Goal: Task Accomplishment & Management: Manage account settings

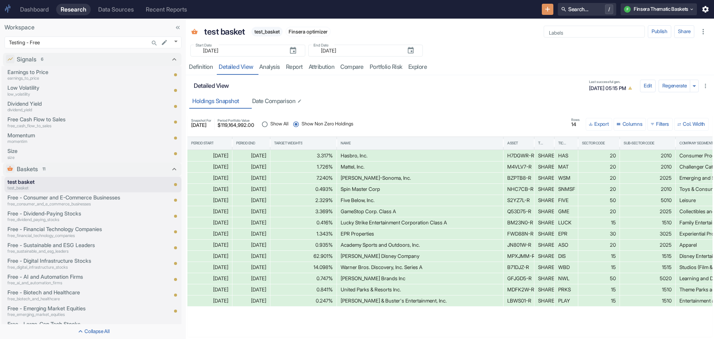
scroll to position [27, 0]
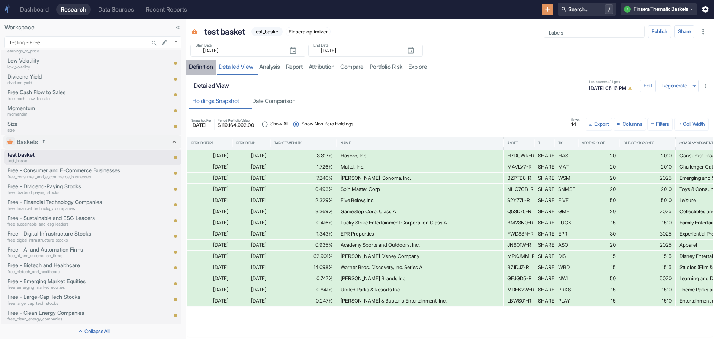
click at [191, 63] on div "Definition" at bounding box center [201, 66] width 24 height 7
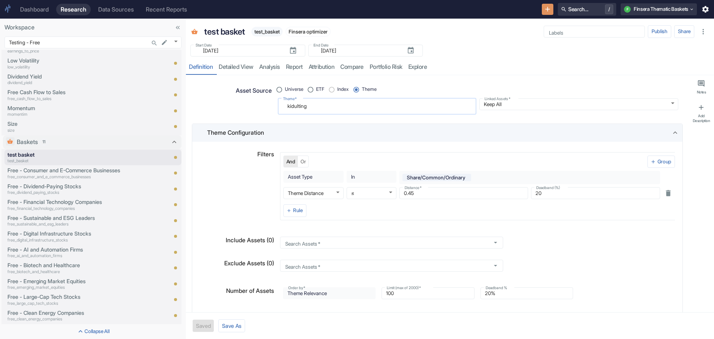
drag, startPoint x: 310, startPoint y: 105, endPoint x: 279, endPoint y: 102, distance: 31.1
click at [279, 102] on div "kidulting x Theme   *" at bounding box center [377, 106] width 199 height 16
radio input "true"
type textarea "r"
type textarea "x"
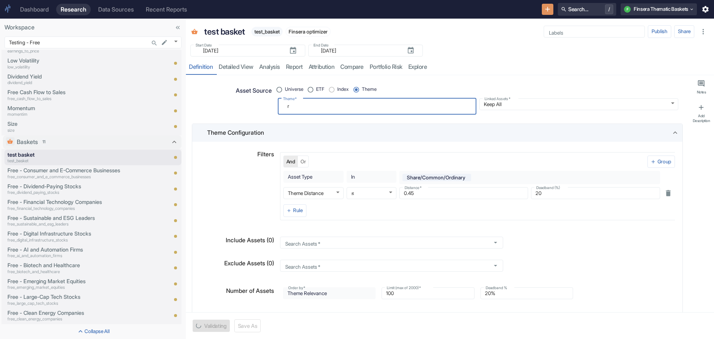
type textarea "ro"
type textarea "x"
type textarea "rob"
type textarea "x"
type textarea "robo"
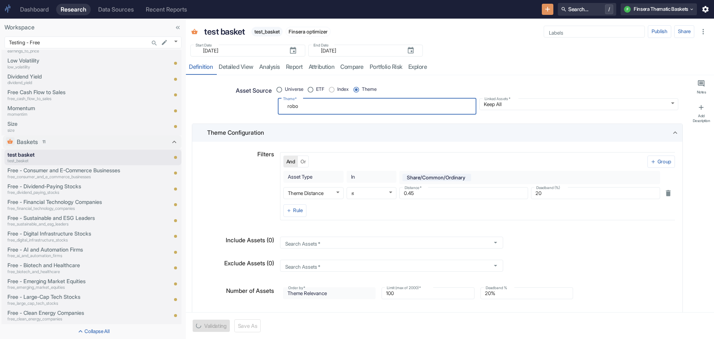
type textarea "x"
type textarea "robot"
type textarea "x"
type textarea "roboti"
type textarea "x"
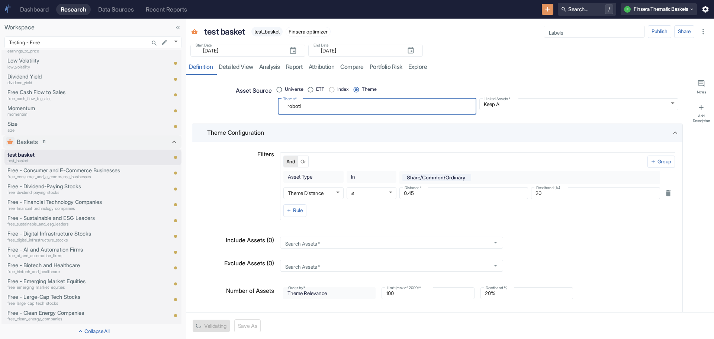
type textarea "robotic"
type textarea "x"
type textarea "robotics"
type textarea "x"
type textarea "robotics"
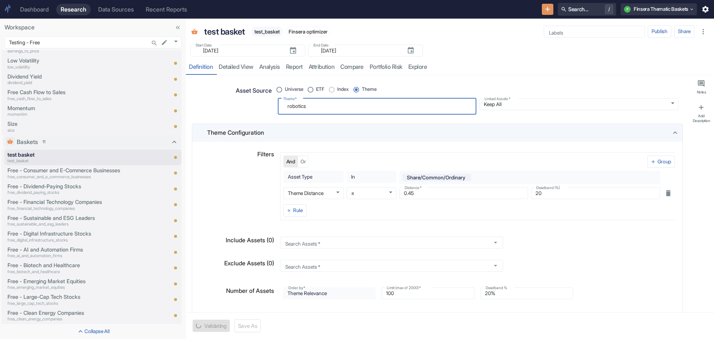
type textarea "x"
type textarea "robotics a"
type textarea "x"
type textarea "robotics and"
type textarea "x"
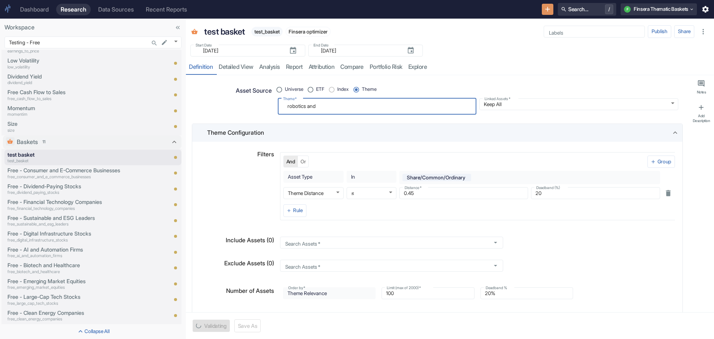
type textarea "robotics and"
type textarea "x"
type textarea "robotics and a"
type textarea "x"
type textarea "robotics and au"
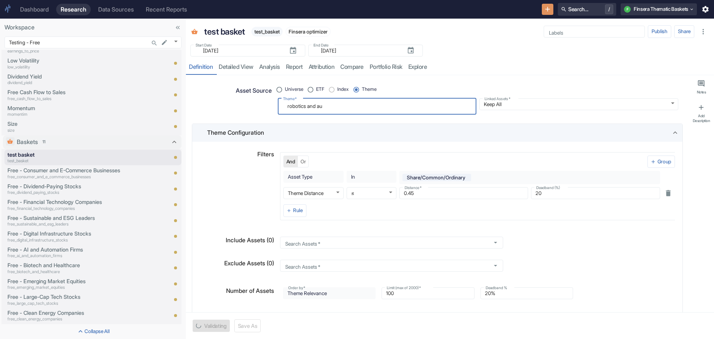
type textarea "x"
type textarea "robotics and aut"
type textarea "x"
type textarea "robotics and auto"
type textarea "x"
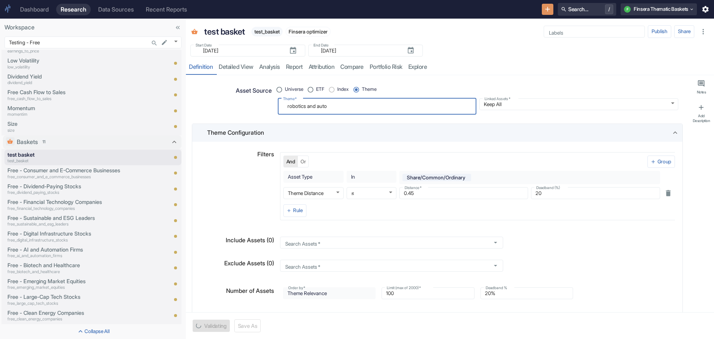
type textarea "robotics and autom"
type textarea "x"
type textarea "robotics and automa"
type textarea "x"
type textarea "robotics and automat"
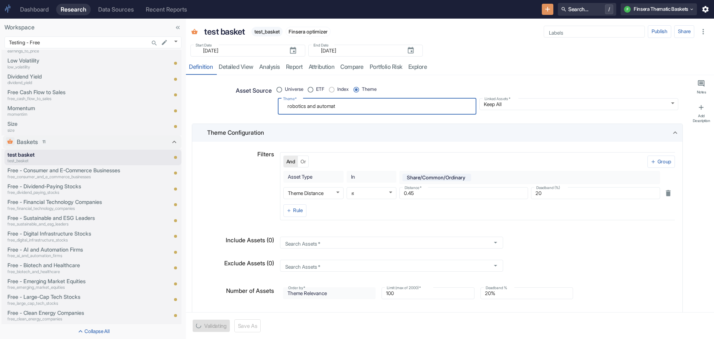
type textarea "x"
type textarea "robotics and automati"
type textarea "x"
type textarea "robotics and automatio"
type textarea "x"
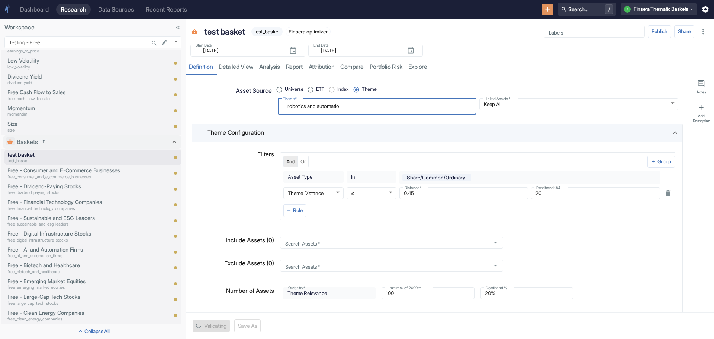
type textarea "robotics and automation"
type textarea "x"
type textarea "robotics and automation"
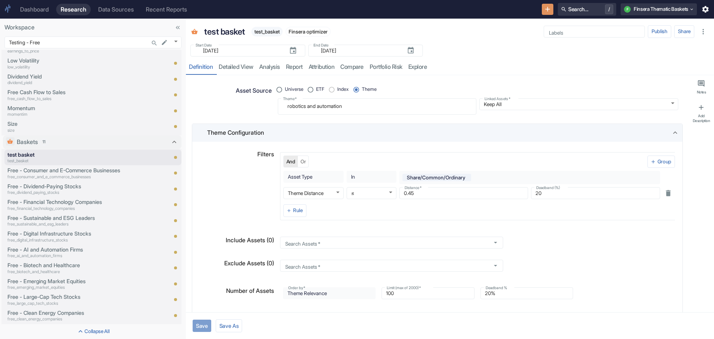
click at [197, 327] on button "Save" at bounding box center [202, 326] width 19 height 12
type textarea "x"
click at [277, 67] on link "analysis" at bounding box center [269, 67] width 27 height 15
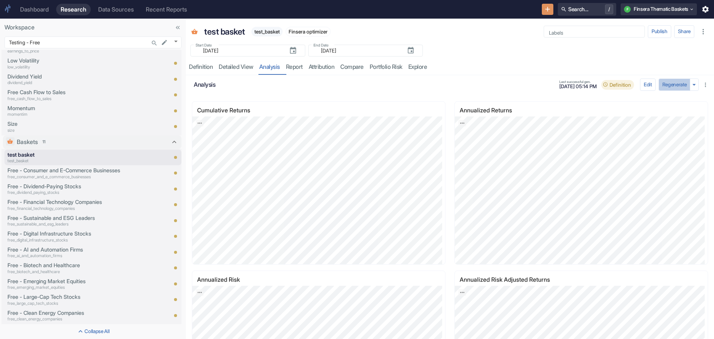
click at [669, 83] on button "Regenerate" at bounding box center [675, 85] width 32 height 13
click at [230, 69] on link "detailed view" at bounding box center [236, 67] width 41 height 15
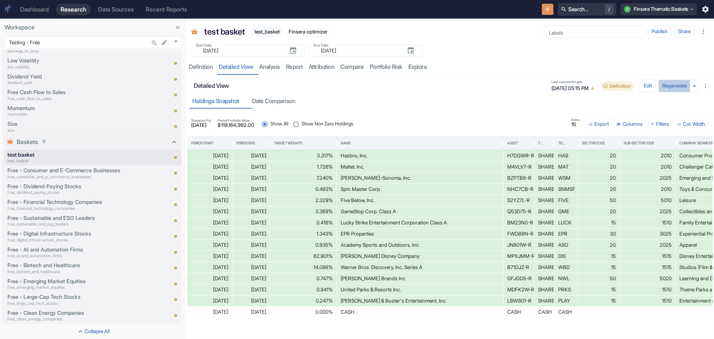
click at [670, 86] on button "Regenerate" at bounding box center [675, 86] width 32 height 13
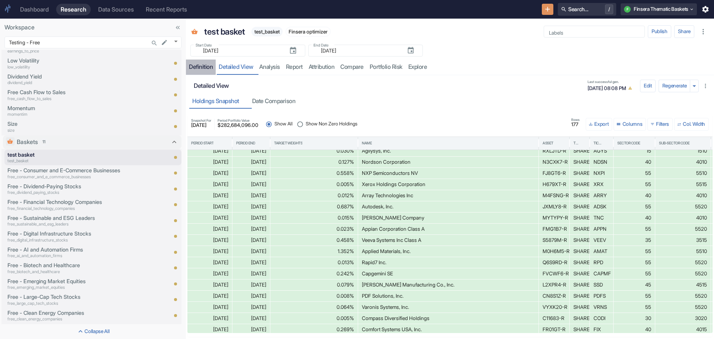
click at [199, 63] on link "Definition" at bounding box center [201, 67] width 30 height 15
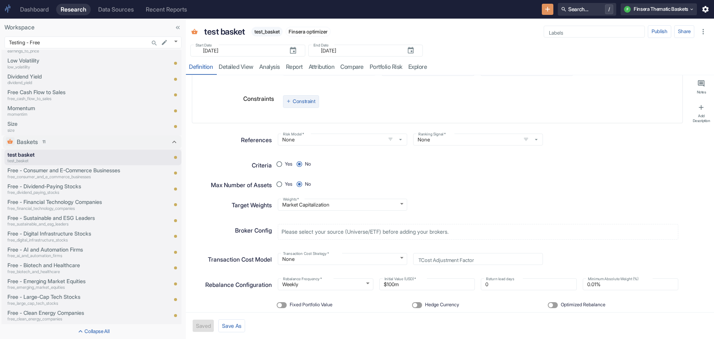
click at [289, 97] on button "Constraint" at bounding box center [301, 101] width 36 height 13
radio input "true"
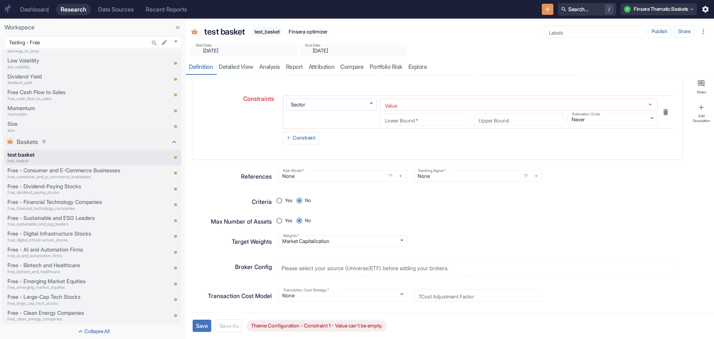
click at [369, 105] on body "Dashboard Research Data Sources Recent Reports Search... / F Finsera Thematic B…" at bounding box center [357, 169] width 714 height 339
click at [244, 110] on div at bounding box center [357, 169] width 714 height 339
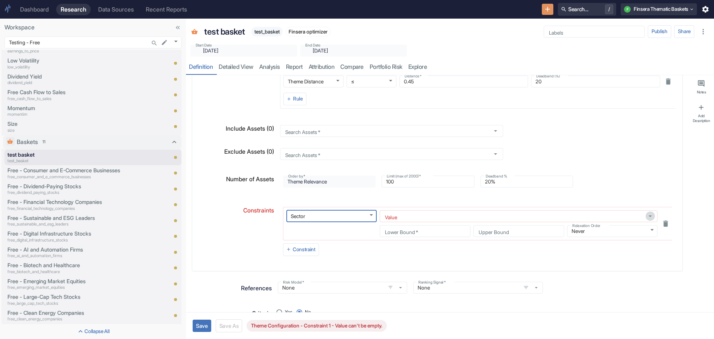
click at [647, 216] on icon "Open" at bounding box center [651, 216] width 8 height 8
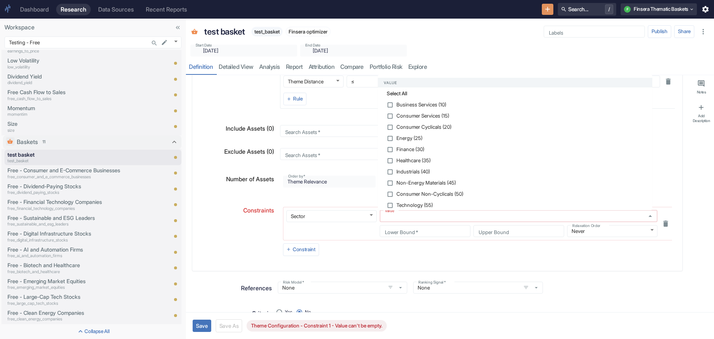
click at [394, 92] on strong "Select All" at bounding box center [517, 93] width 260 height 7
type textarea "x"
checkbox input "true"
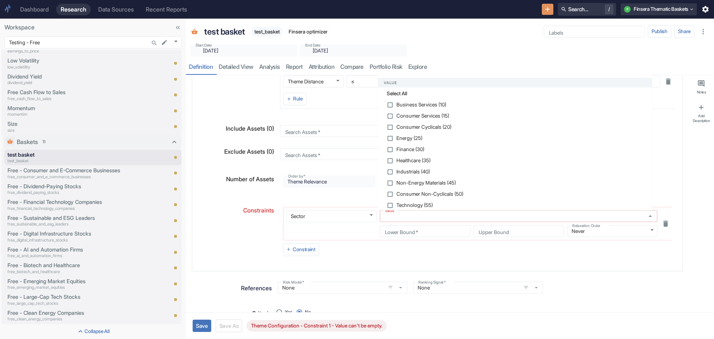
checkbox input "true"
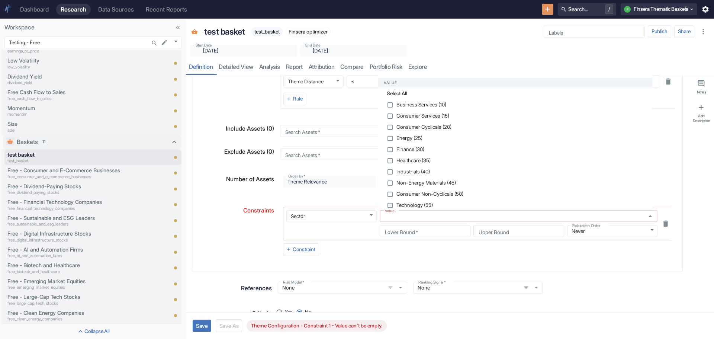
checkbox input "true"
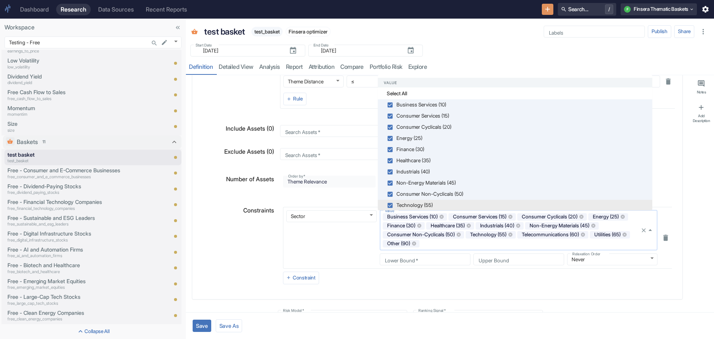
click at [641, 230] on icon "Clear" at bounding box center [644, 230] width 7 height 7
type textarea "x"
checkbox input "false"
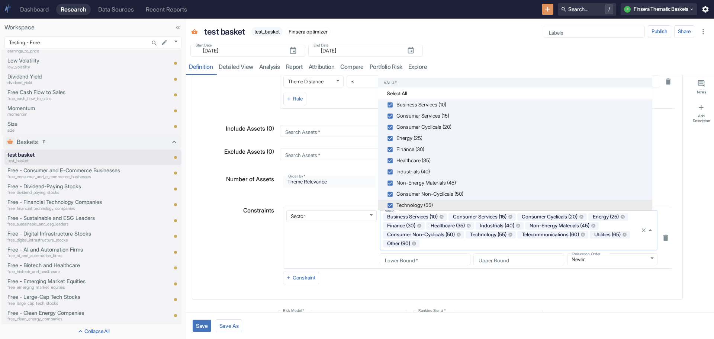
checkbox input "false"
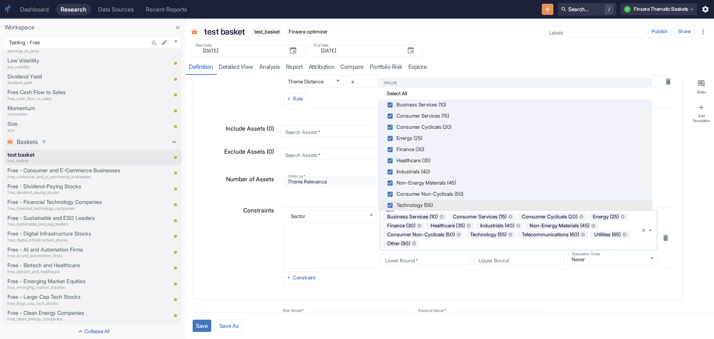
checkbox input "false"
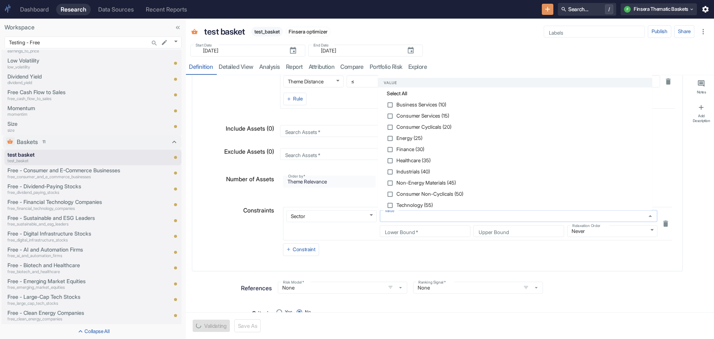
type textarea "x"
click at [390, 103] on input "checkbox" at bounding box center [390, 105] width 7 height 7
checkbox input "true"
type textarea "x"
click at [391, 115] on input "checkbox" at bounding box center [390, 116] width 7 height 7
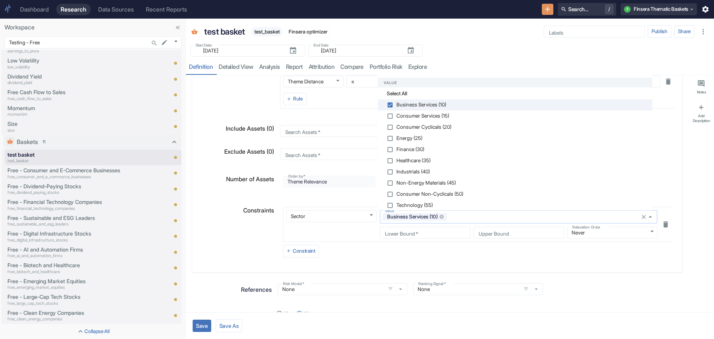
checkbox input "true"
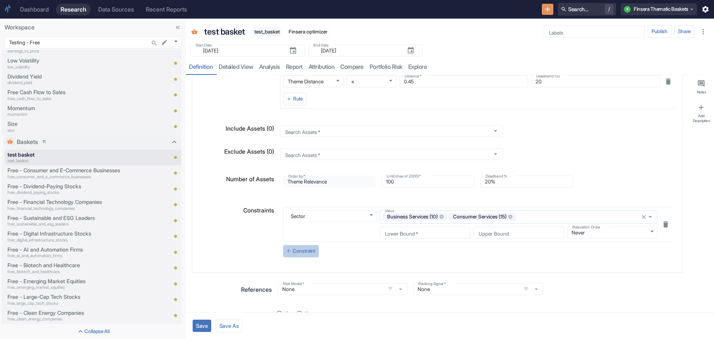
click at [288, 248] on icon "button" at bounding box center [288, 250] width 5 height 5
type textarea "x"
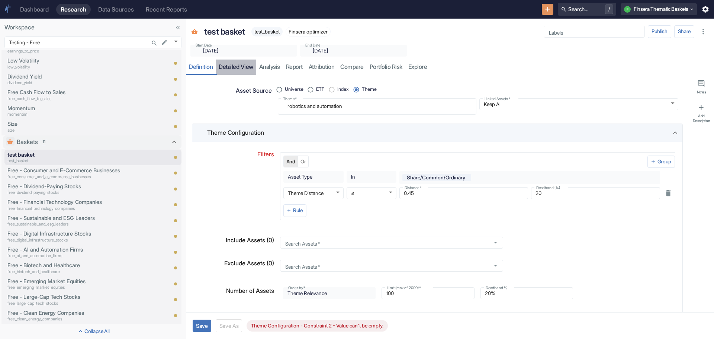
click at [247, 65] on link "detailed view" at bounding box center [236, 67] width 41 height 15
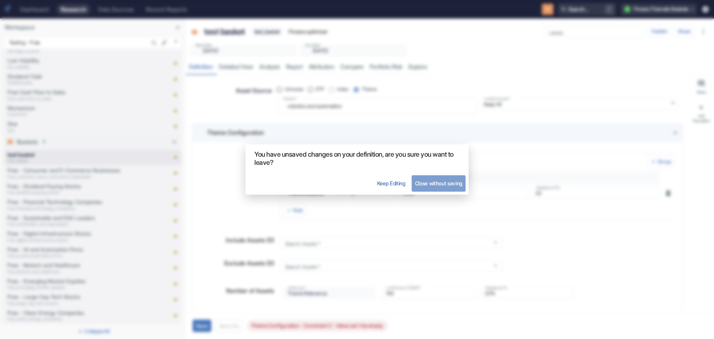
click at [419, 183] on button "Close without saving" at bounding box center [439, 183] width 54 height 16
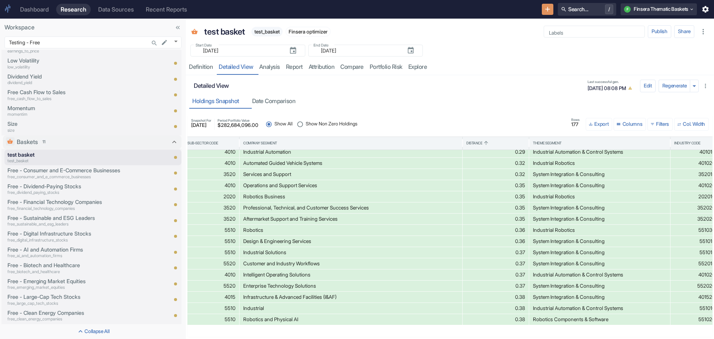
scroll to position [37, 534]
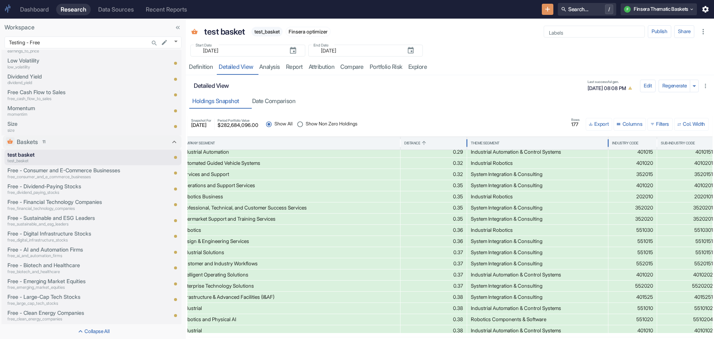
click at [492, 141] on div "Theme Segment" at bounding box center [485, 143] width 29 height 5
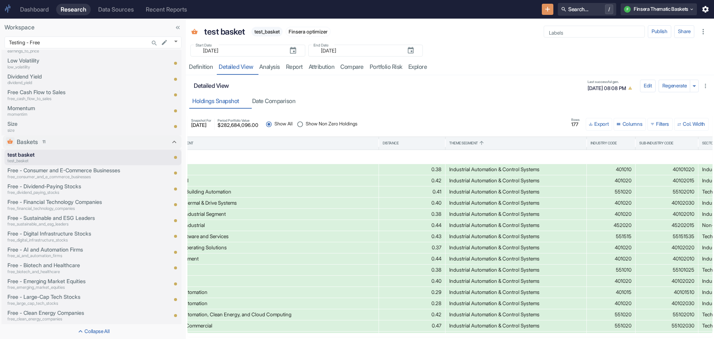
scroll to position [119, 534]
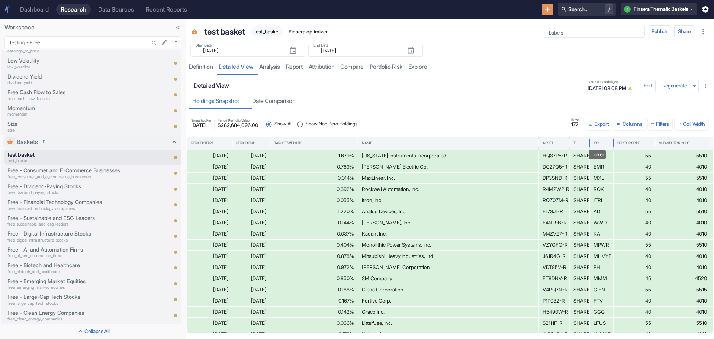
click at [596, 142] on div "Ticker" at bounding box center [598, 143] width 9 height 5
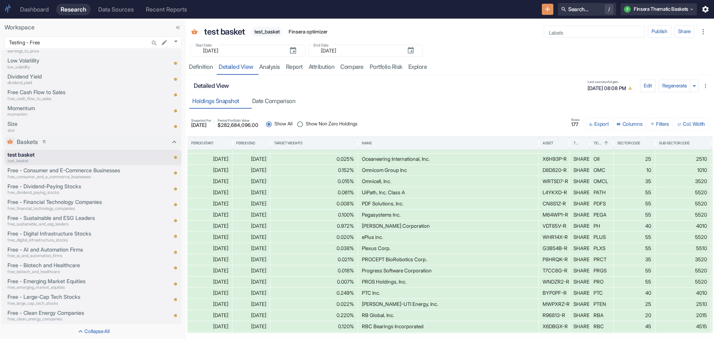
click at [198, 190] on div "[DATE]" at bounding box center [209, 192] width 37 height 11
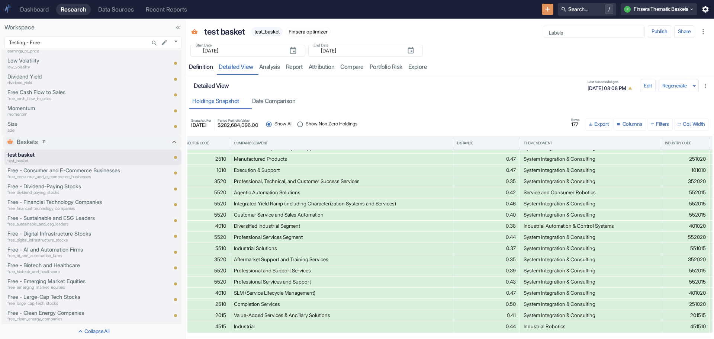
click at [201, 64] on div "Definition" at bounding box center [201, 66] width 24 height 7
